Goal: Check status: Check status

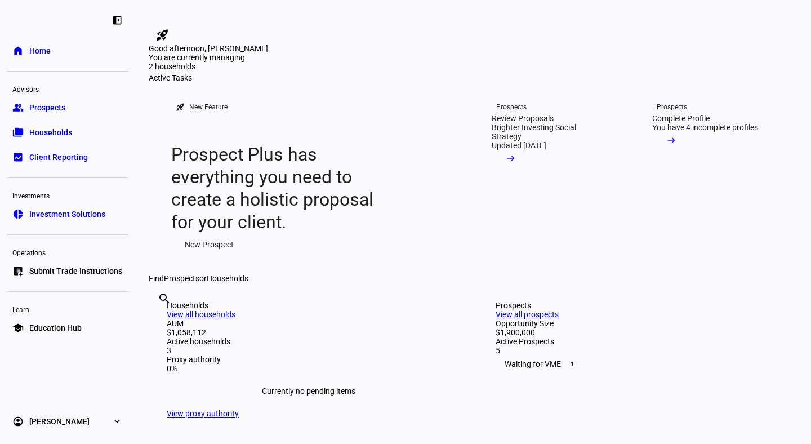
scroll to position [212, 0]
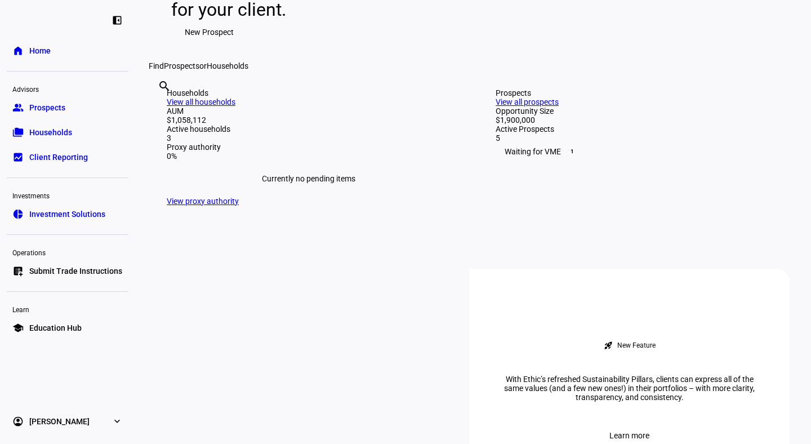
click at [235, 106] on link "View all households" at bounding box center [201, 101] width 69 height 9
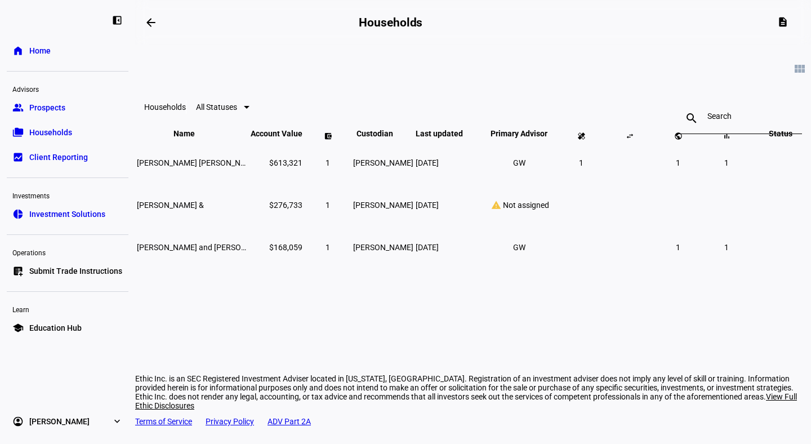
click at [34, 105] on span "Prospects" at bounding box center [47, 107] width 36 height 11
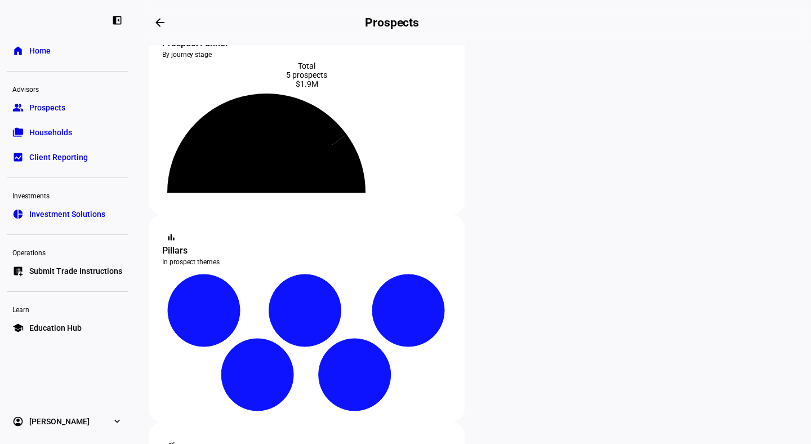
scroll to position [213, 0]
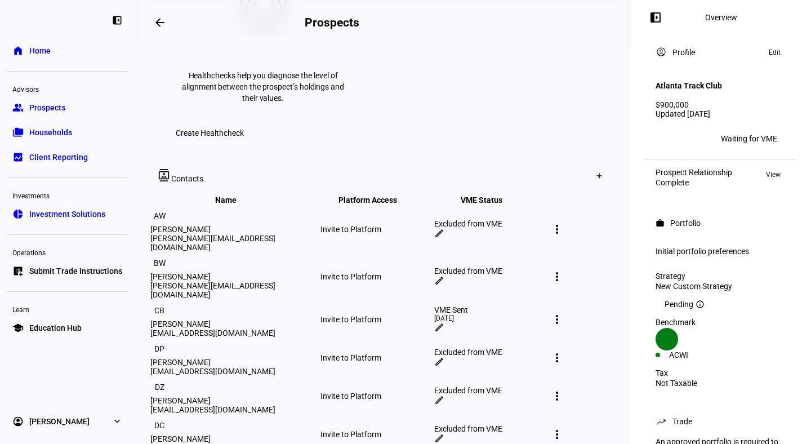
scroll to position [635, 0]
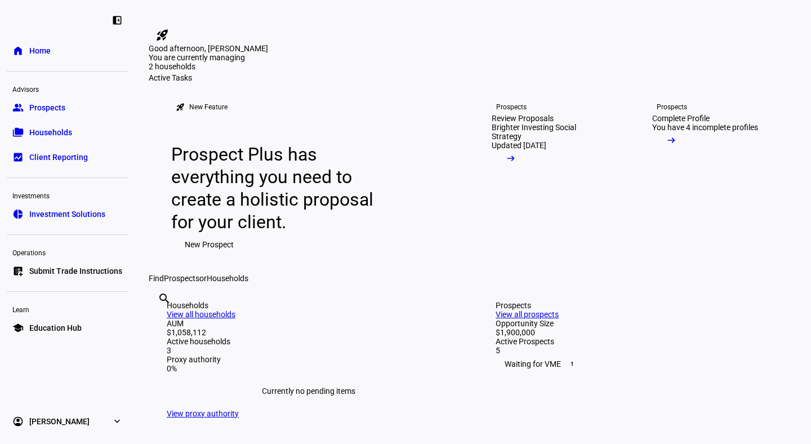
click at [35, 105] on span "Prospects" at bounding box center [47, 107] width 36 height 11
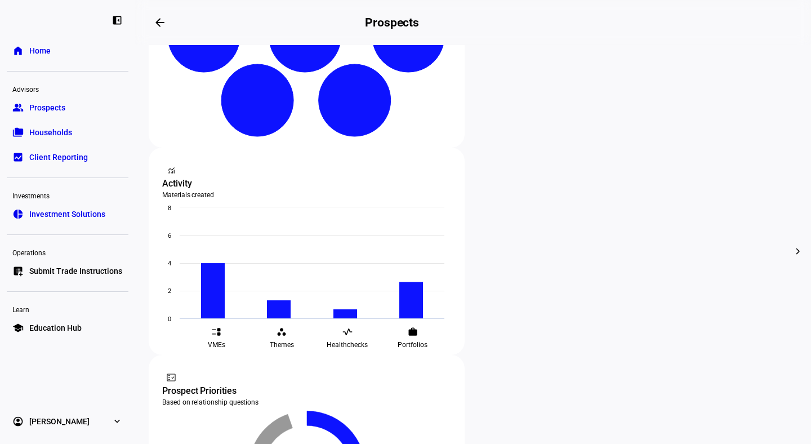
scroll to position [407, 0]
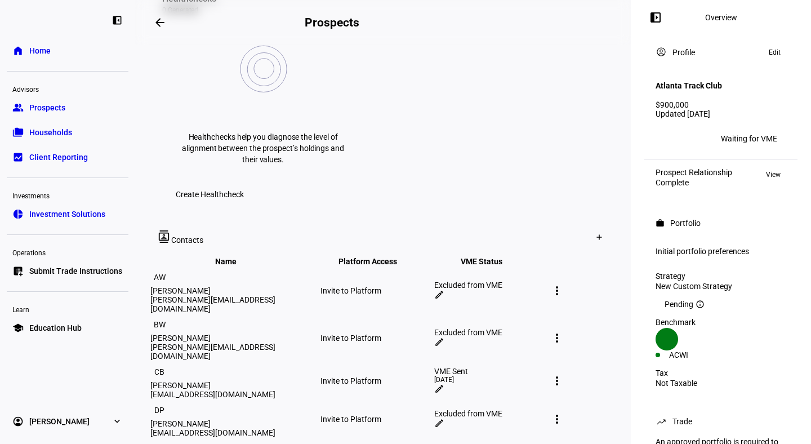
scroll to position [595, 0]
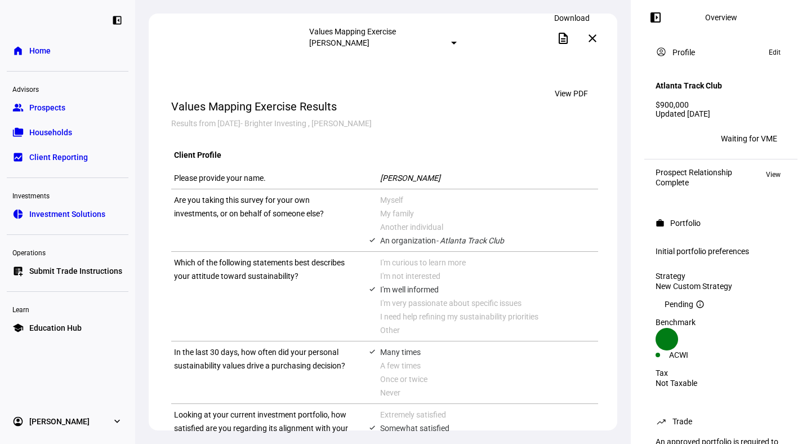
click at [568, 42] on mat-icon "description" at bounding box center [563, 39] width 14 height 14
click at [568, 35] on mat-icon "description" at bounding box center [563, 39] width 14 height 14
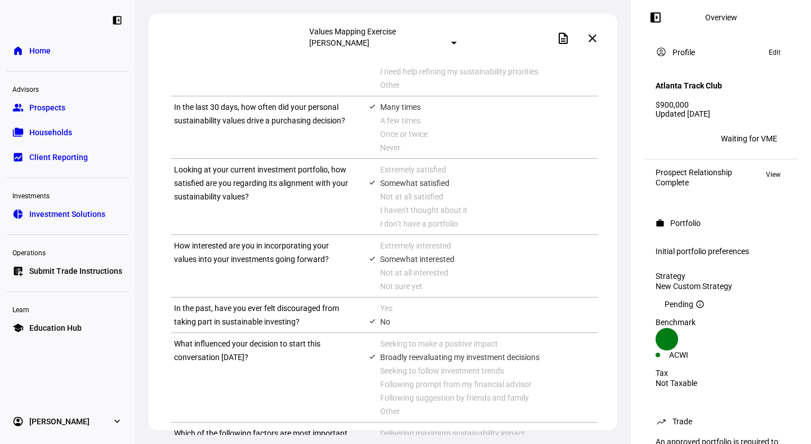
scroll to position [361, 0]
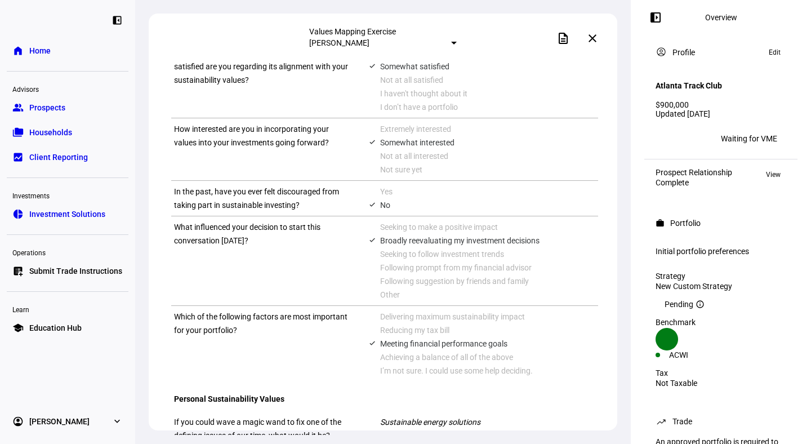
click at [46, 108] on span "Prospects" at bounding box center [47, 107] width 36 height 11
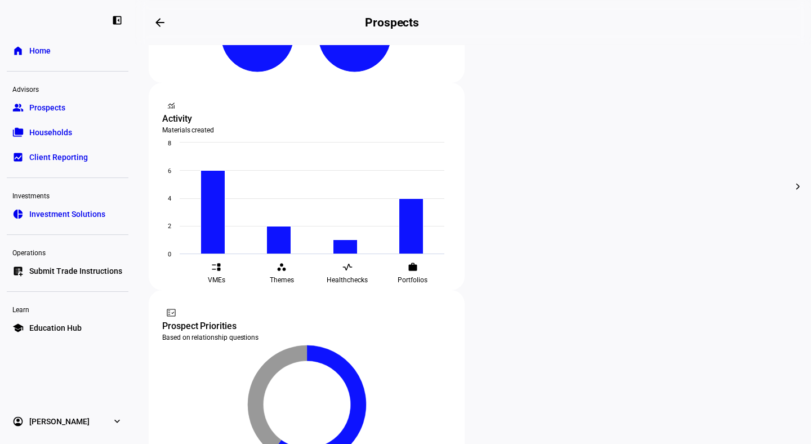
scroll to position [390, 0]
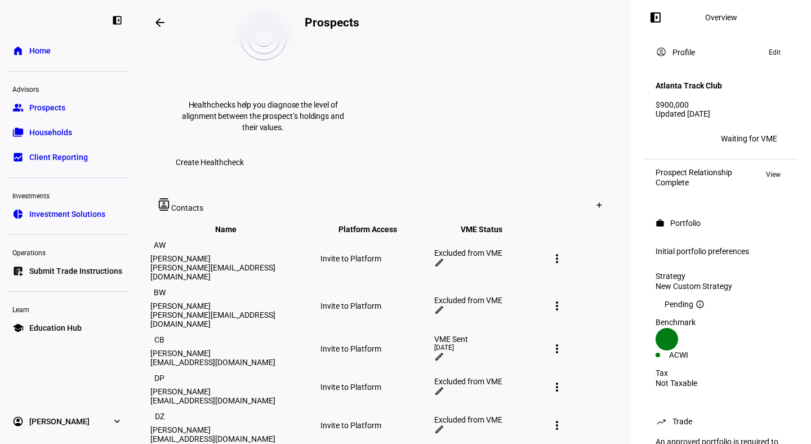
scroll to position [571, 0]
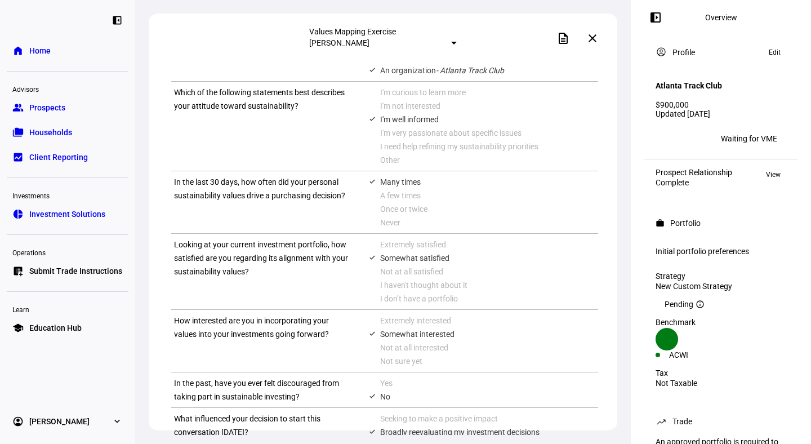
scroll to position [172, 0]
